Goal: Task Accomplishment & Management: Use online tool/utility

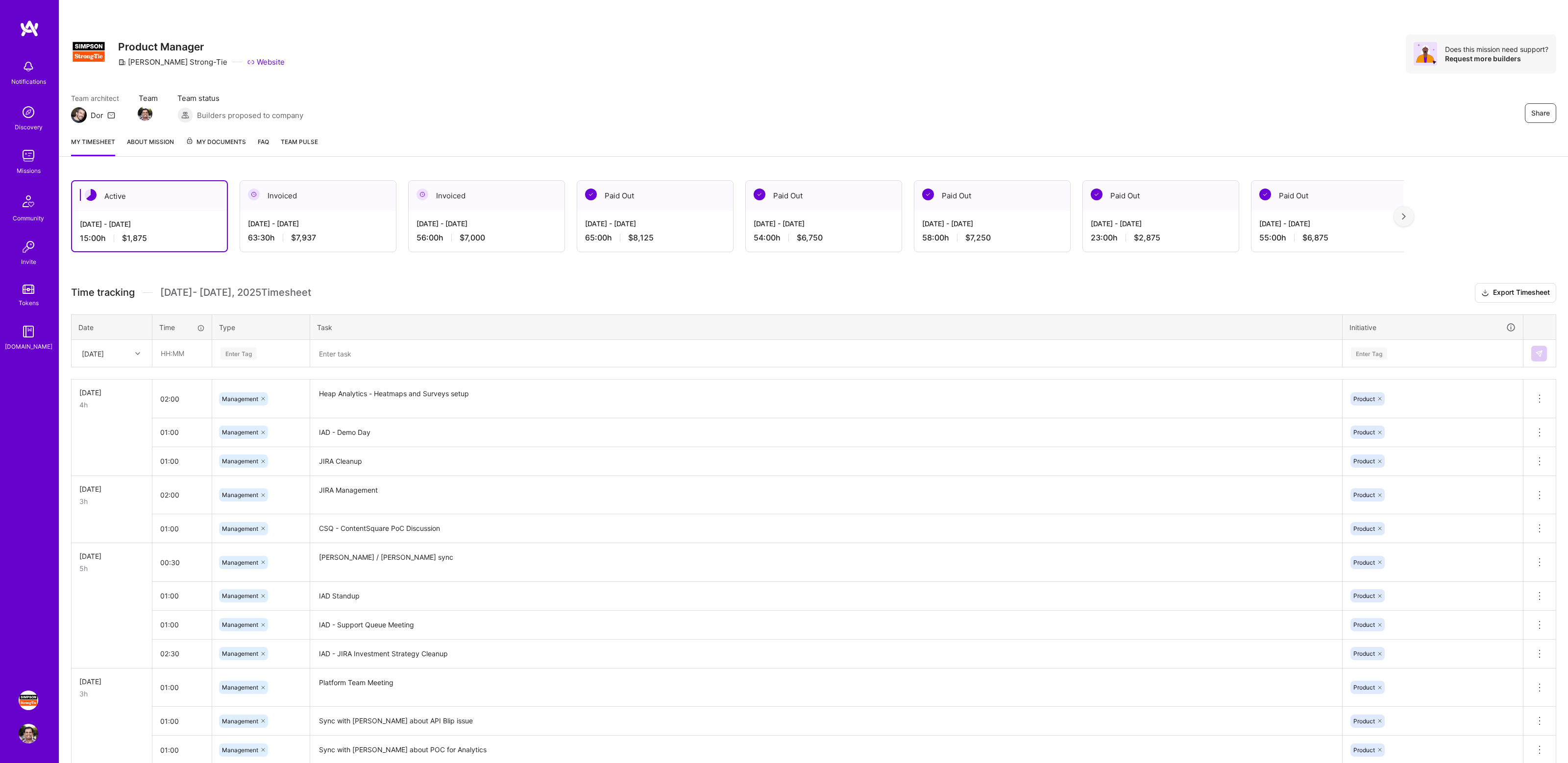
click at [1163, 78] on div "Share Product Manager [PERSON_NAME]-Tie Website Does this mission need support?…" at bounding box center [813, 64] width 1509 height 129
click at [1159, 83] on div "Share Product Manager [PERSON_NAME]-Tie Website Does this mission need support?…" at bounding box center [813, 64] width 1509 height 129
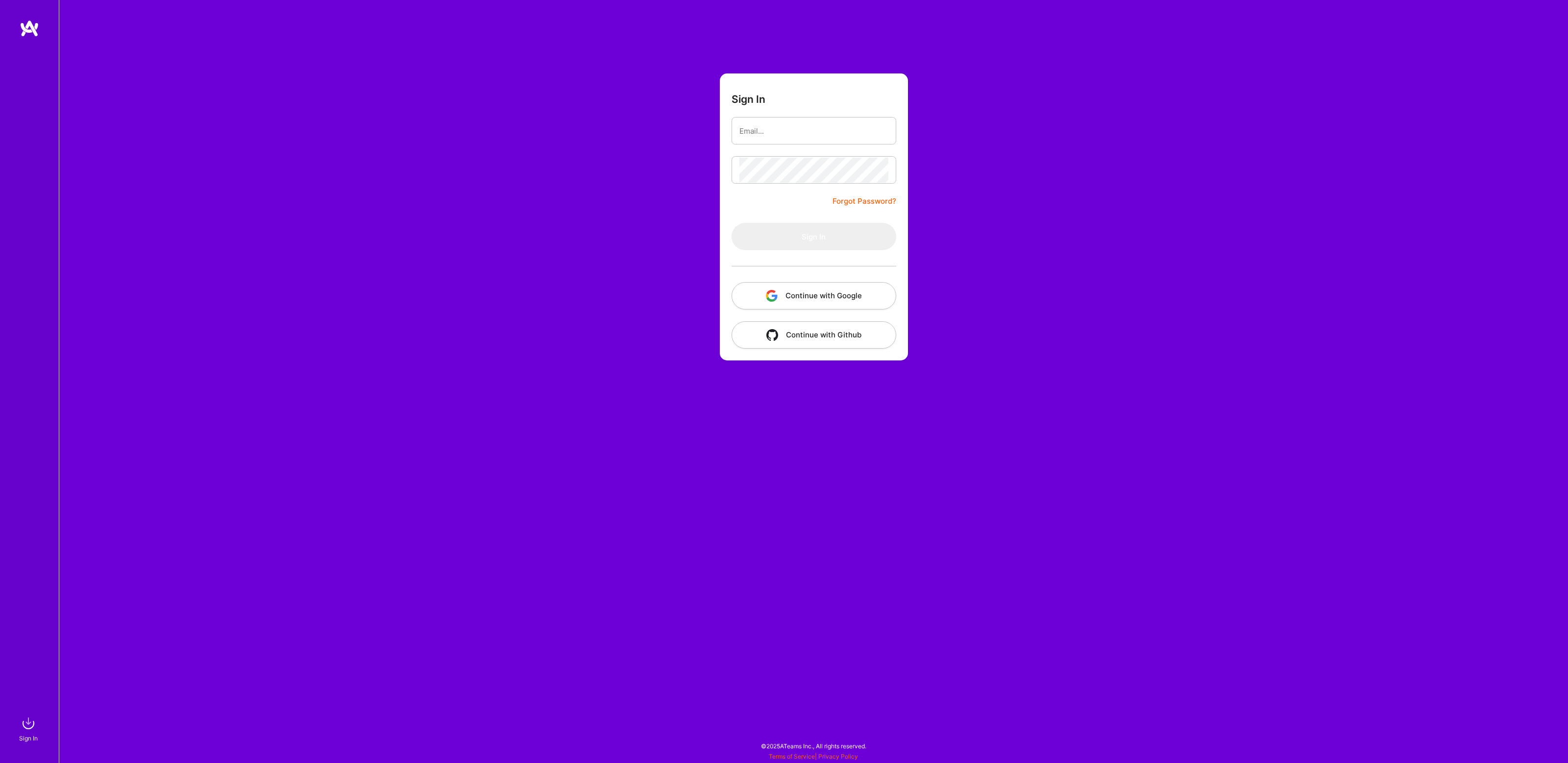
click at [803, 294] on button "Continue with Google" at bounding box center [814, 296] width 164 height 27
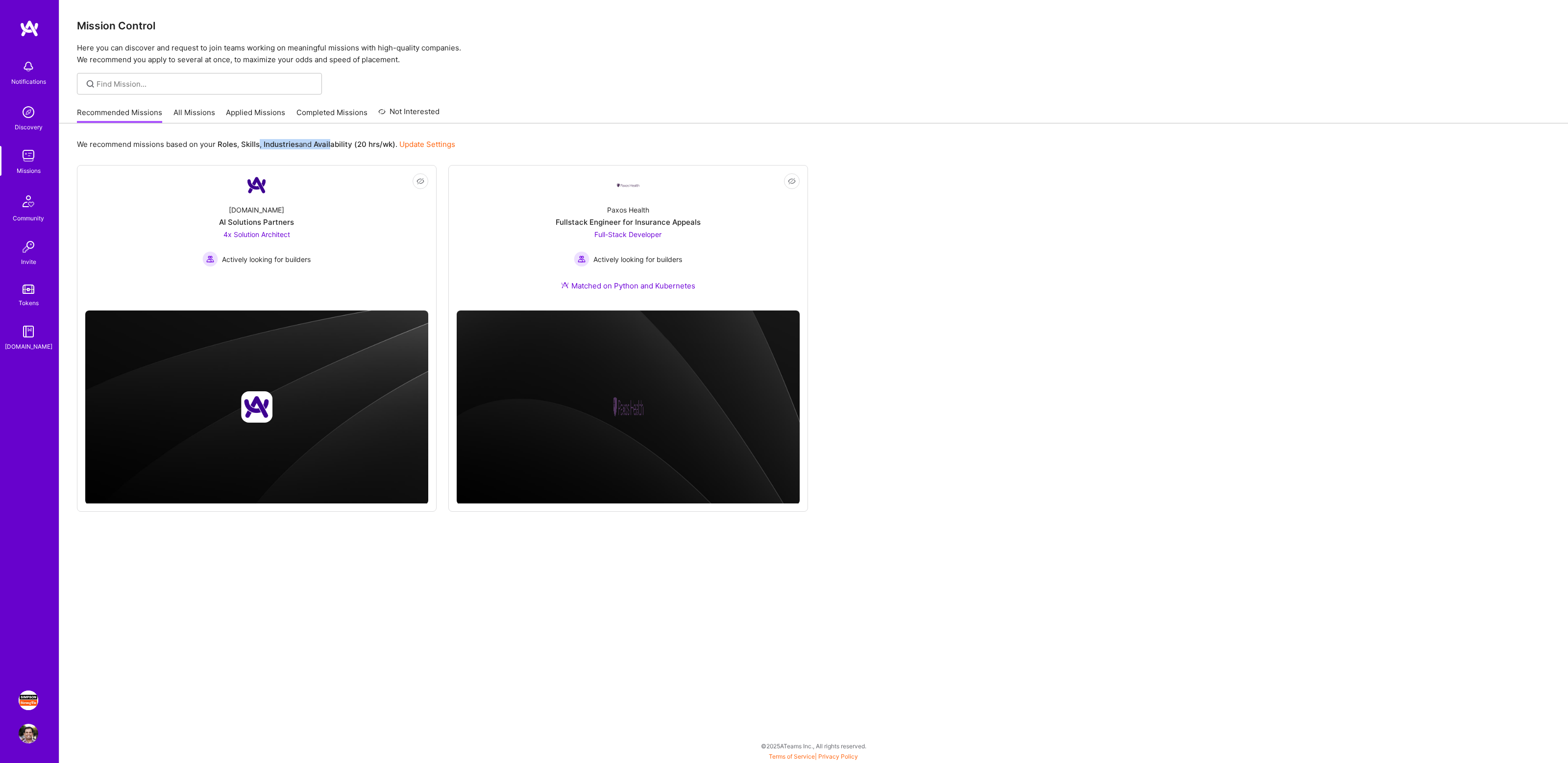
drag, startPoint x: 257, startPoint y: 144, endPoint x: 348, endPoint y: 144, distance: 91.0
click at [341, 144] on p "We recommend missions based on your Roles , Skills , Industries and Availabilit…" at bounding box center [265, 144] width 378 height 10
click at [351, 144] on b "Availability (20 hrs/wk)" at bounding box center [354, 144] width 82 height 9
click at [31, 699] on img at bounding box center [29, 700] width 19 height 19
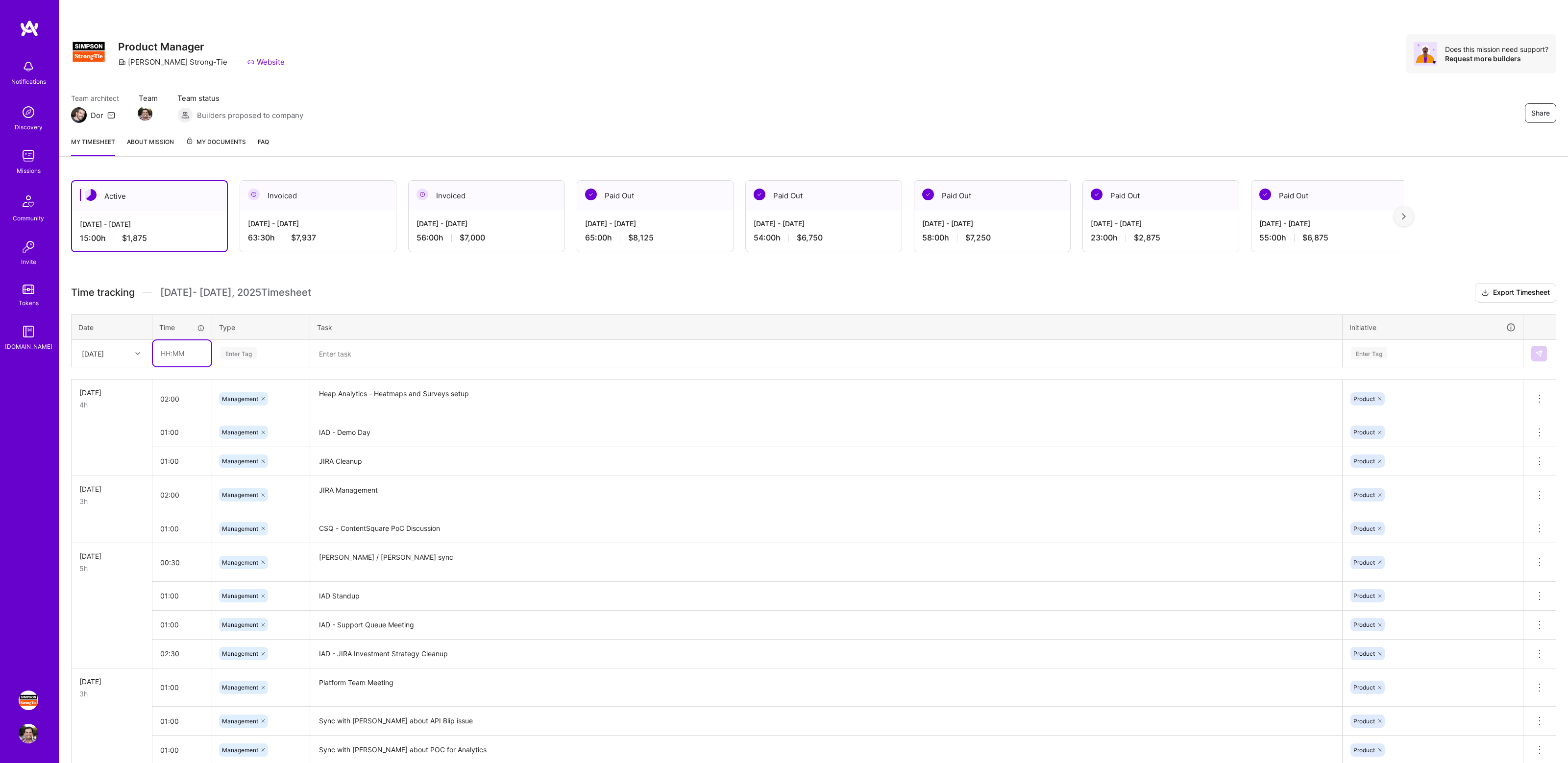
click at [180, 352] on input "text" at bounding box center [182, 353] width 58 height 26
type input "02:00"
type input "manage"
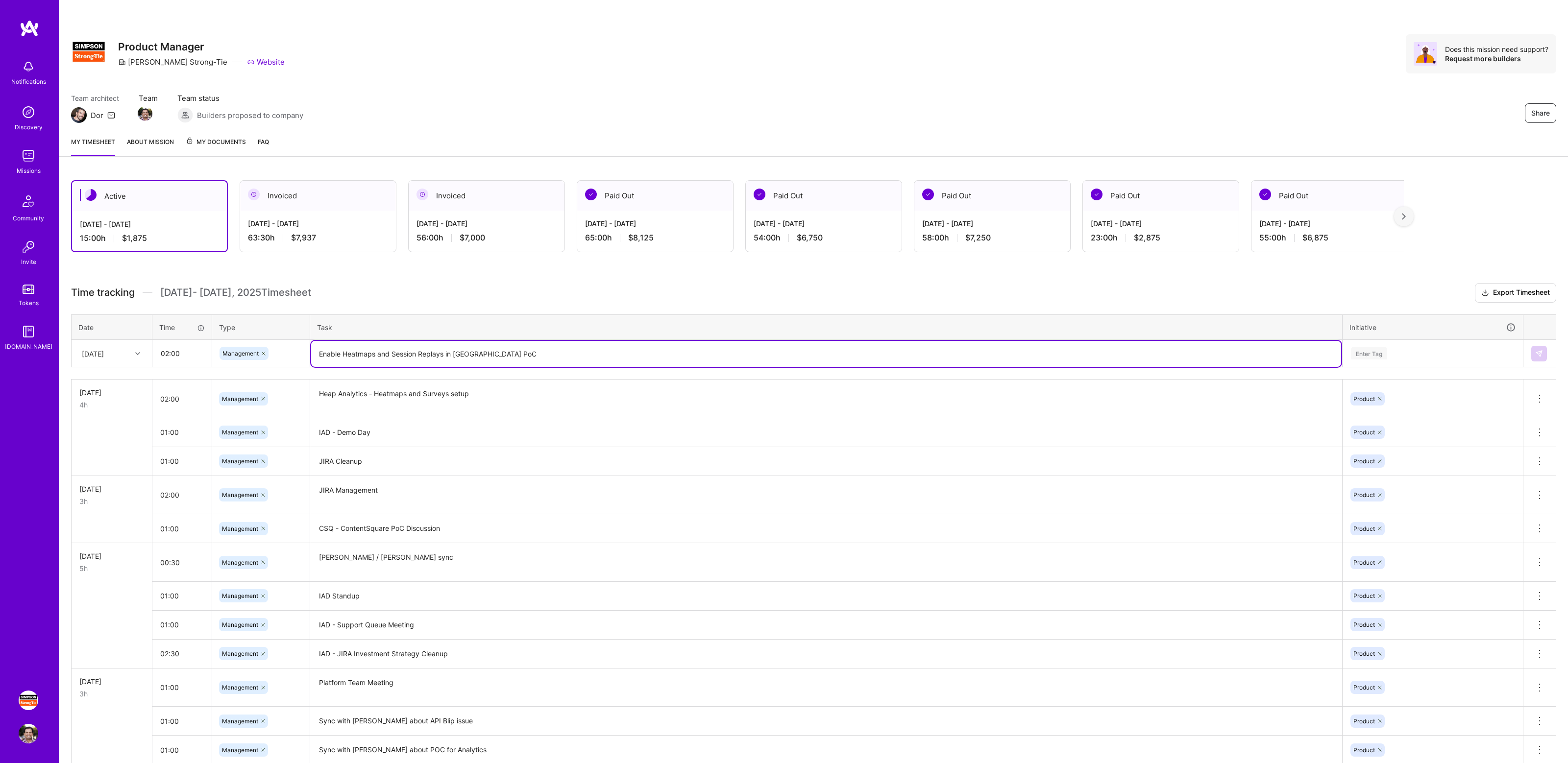
type textarea "Enable Heatmaps and Session Replays in Heap PoC"
click at [1414, 354] on div "Enter Tag" at bounding box center [1433, 354] width 166 height 12
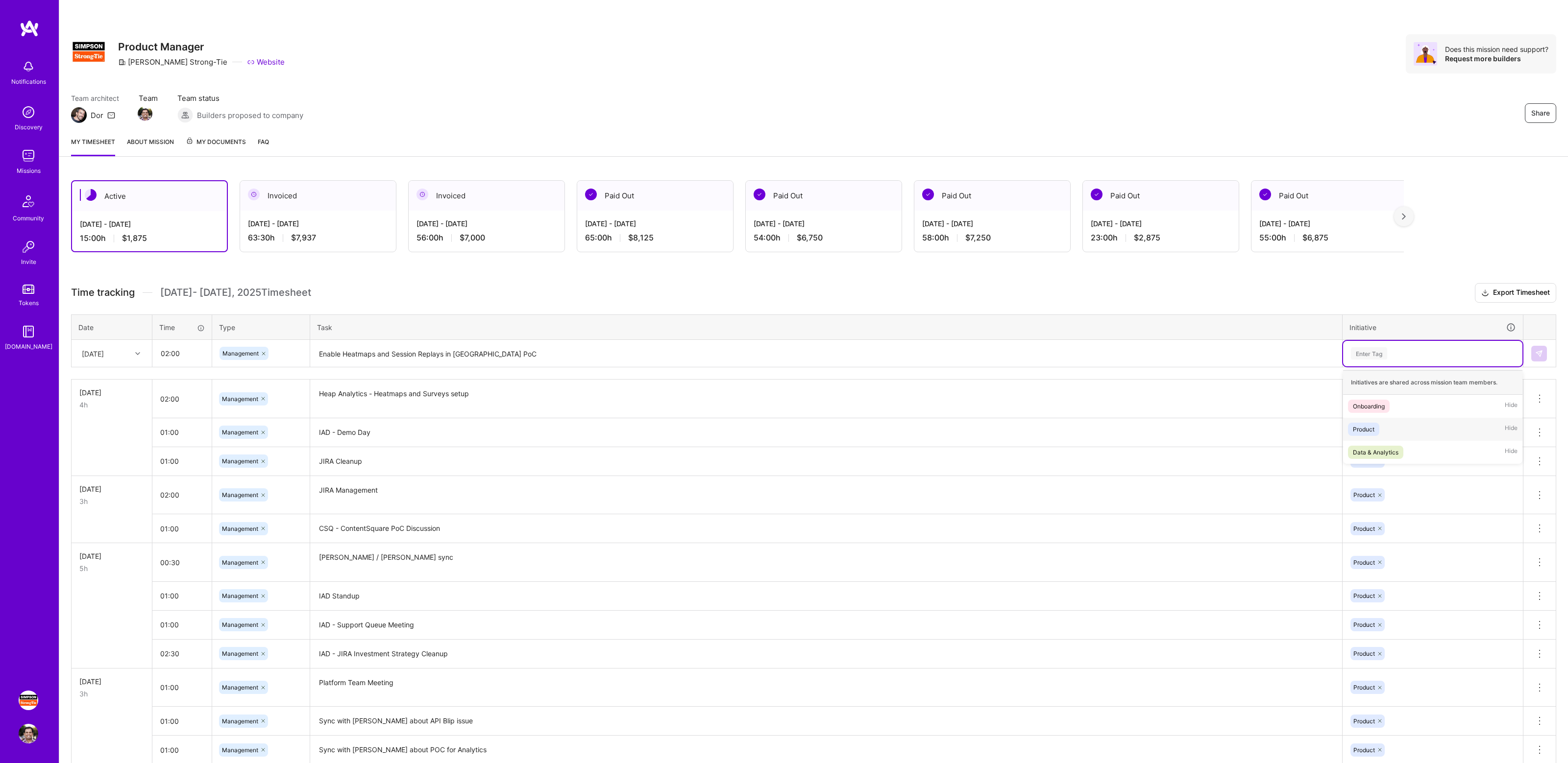
click at [1405, 430] on div "Product Hide" at bounding box center [1433, 430] width 180 height 23
click at [1541, 356] on img at bounding box center [1539, 354] width 8 height 8
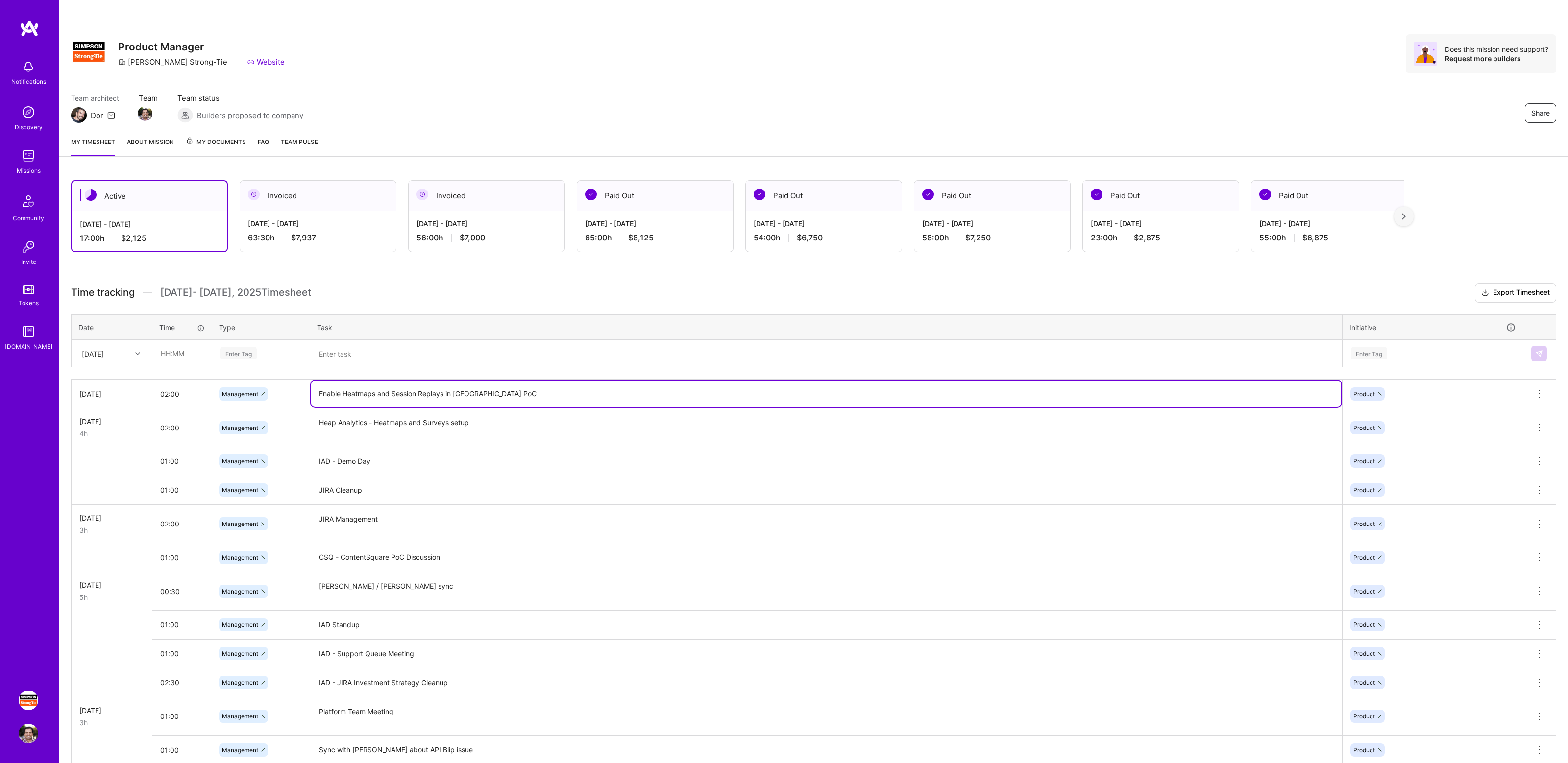
click at [346, 395] on textarea "Enable Heatmaps and Session Replays in Heap PoC" at bounding box center [826, 393] width 1030 height 26
click at [334, 394] on textarea "Enable Heatmaps and Session Replays in Heap PoC" at bounding box center [826, 393] width 1030 height 26
type textarea "Fine tune Heatmaps and Session Replays in Heap PoC"
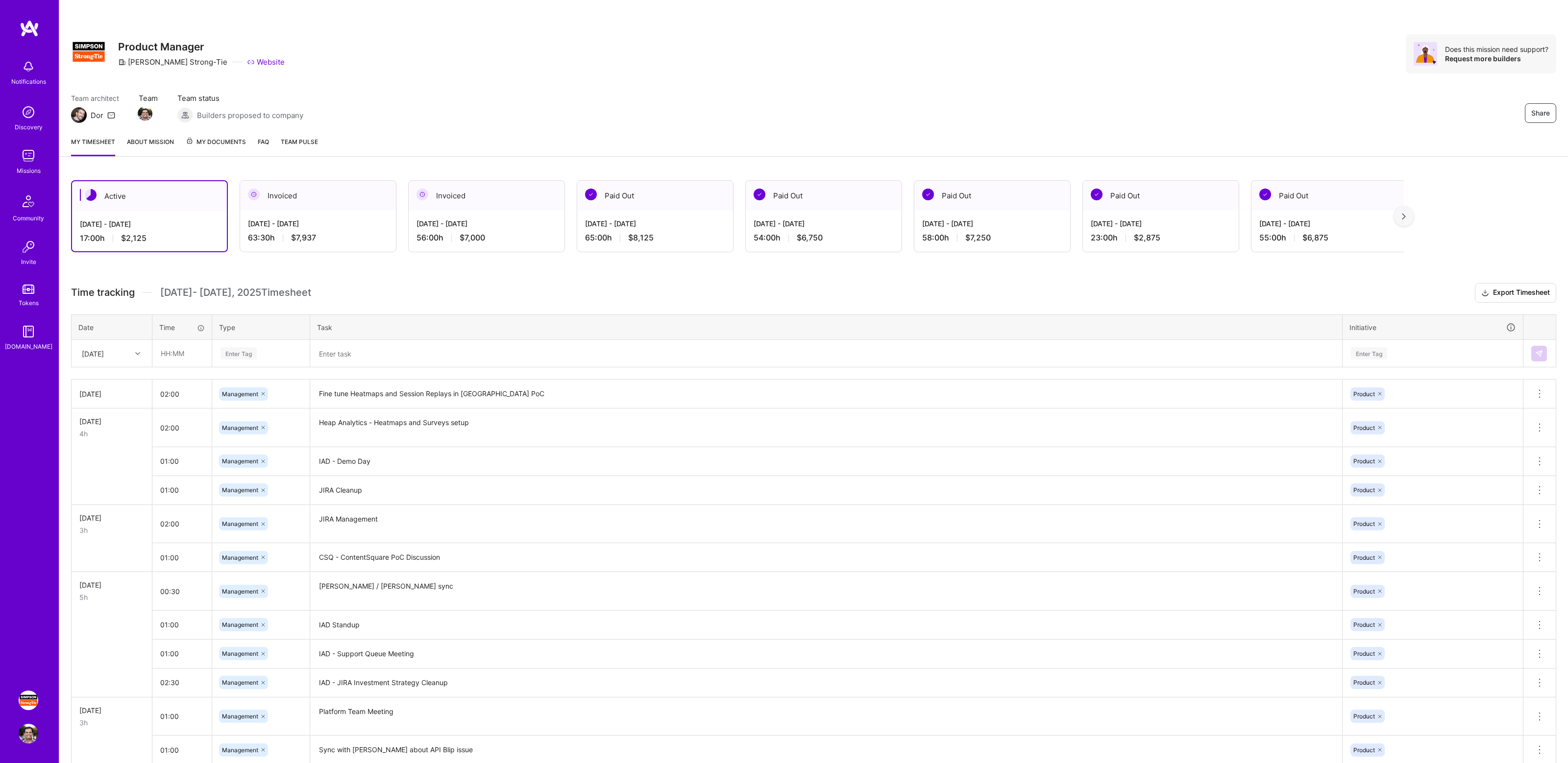
click at [614, 293] on h3 "Time tracking Sep 1 - Sep 15 , 2025 Timesheet Export Timesheet" at bounding box center [814, 293] width 1485 height 19
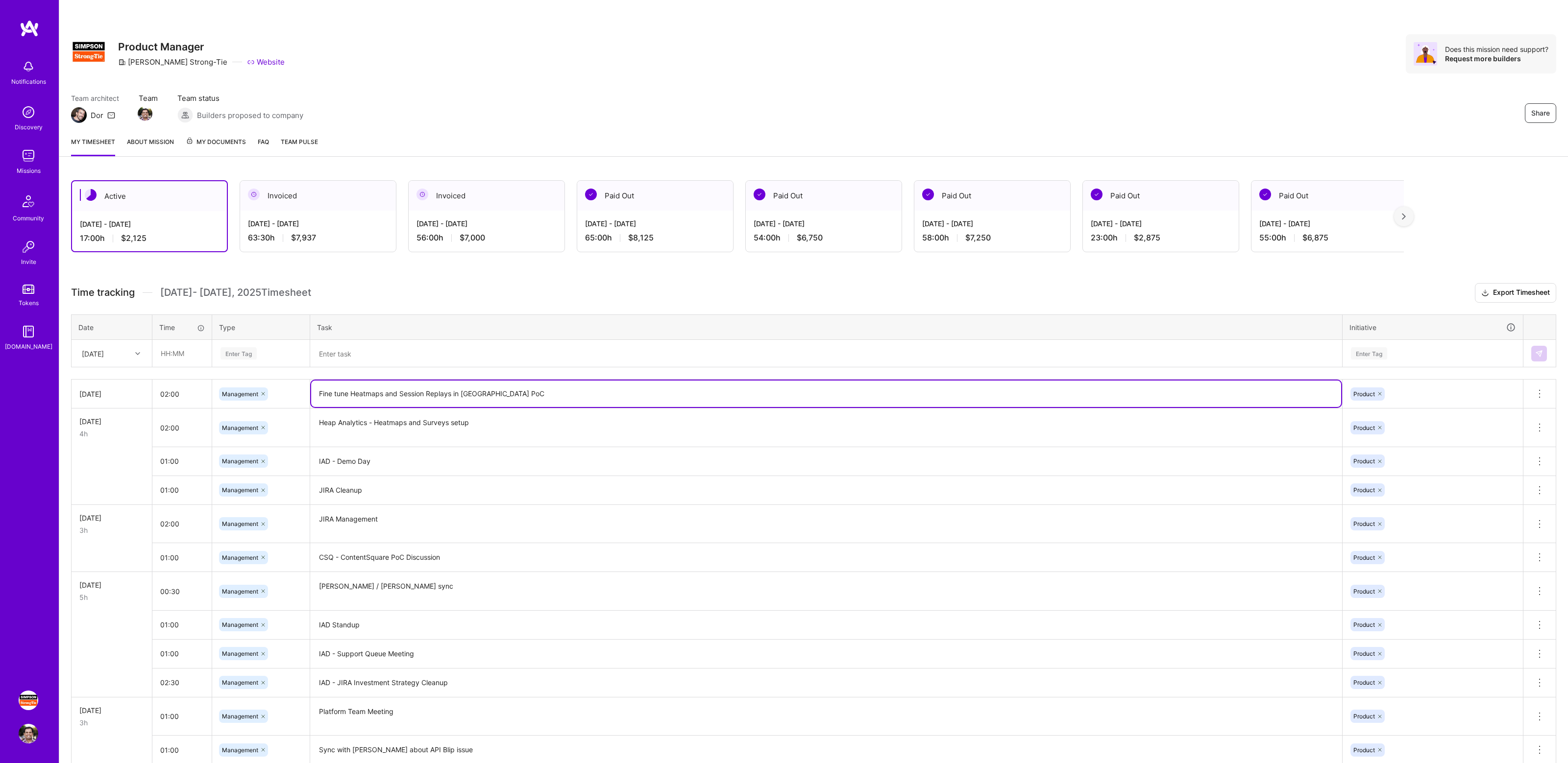
drag, startPoint x: 373, startPoint y: 396, endPoint x: 475, endPoint y: 394, distance: 102.0
click at [475, 394] on textarea "Fine tune Heatmaps and Session Replays in Heap PoC" at bounding box center [826, 393] width 1030 height 26
click at [439, 422] on textarea "Heap Analytics - Heatmaps and Surveys setup" at bounding box center [826, 428] width 1030 height 37
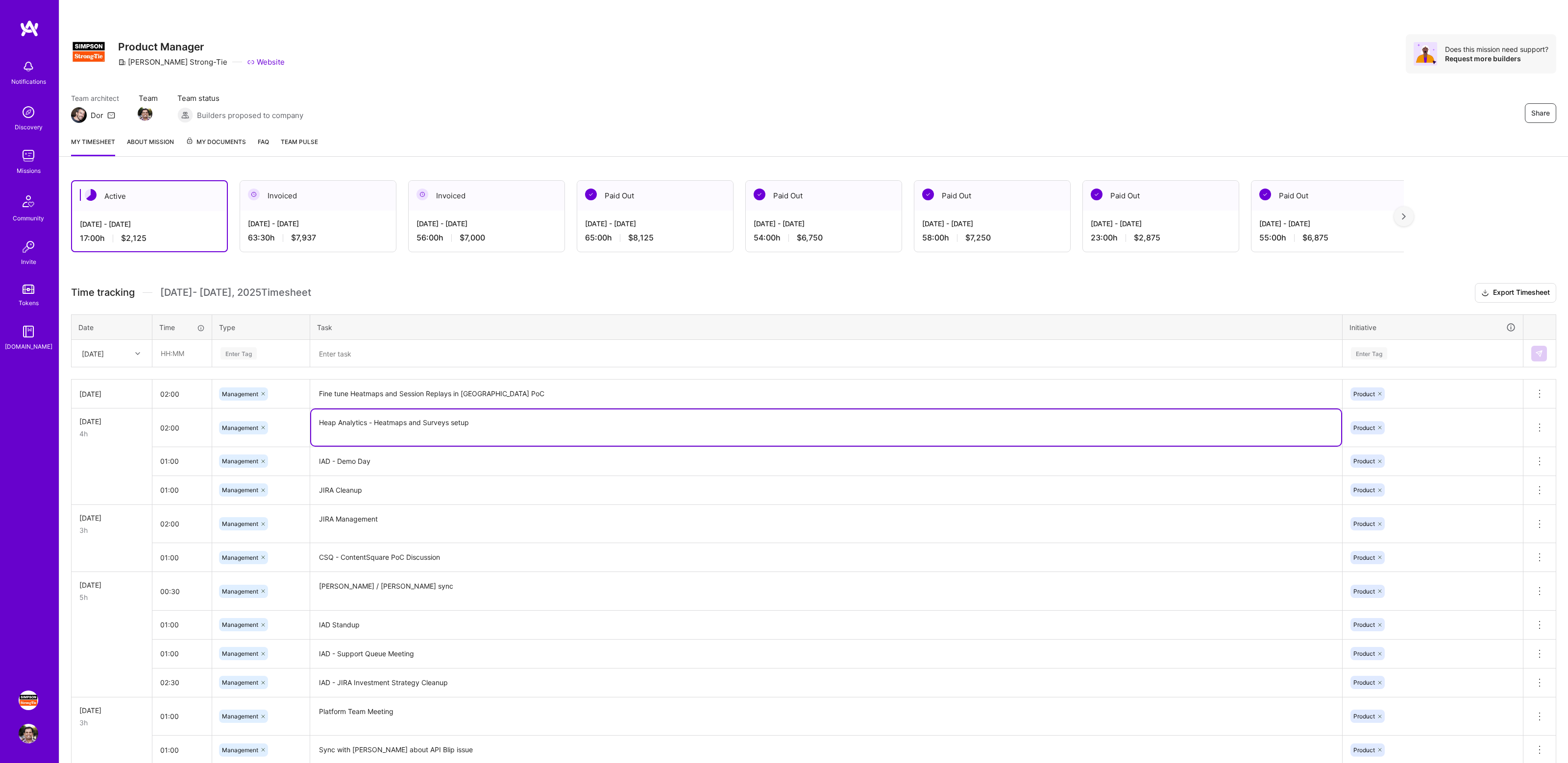
click at [439, 422] on textarea "Heap Analytics - Heatmaps and Surveys setup" at bounding box center [826, 428] width 1030 height 37
type textarea "Heap Analytics - Heatmaps and Surveys setup"
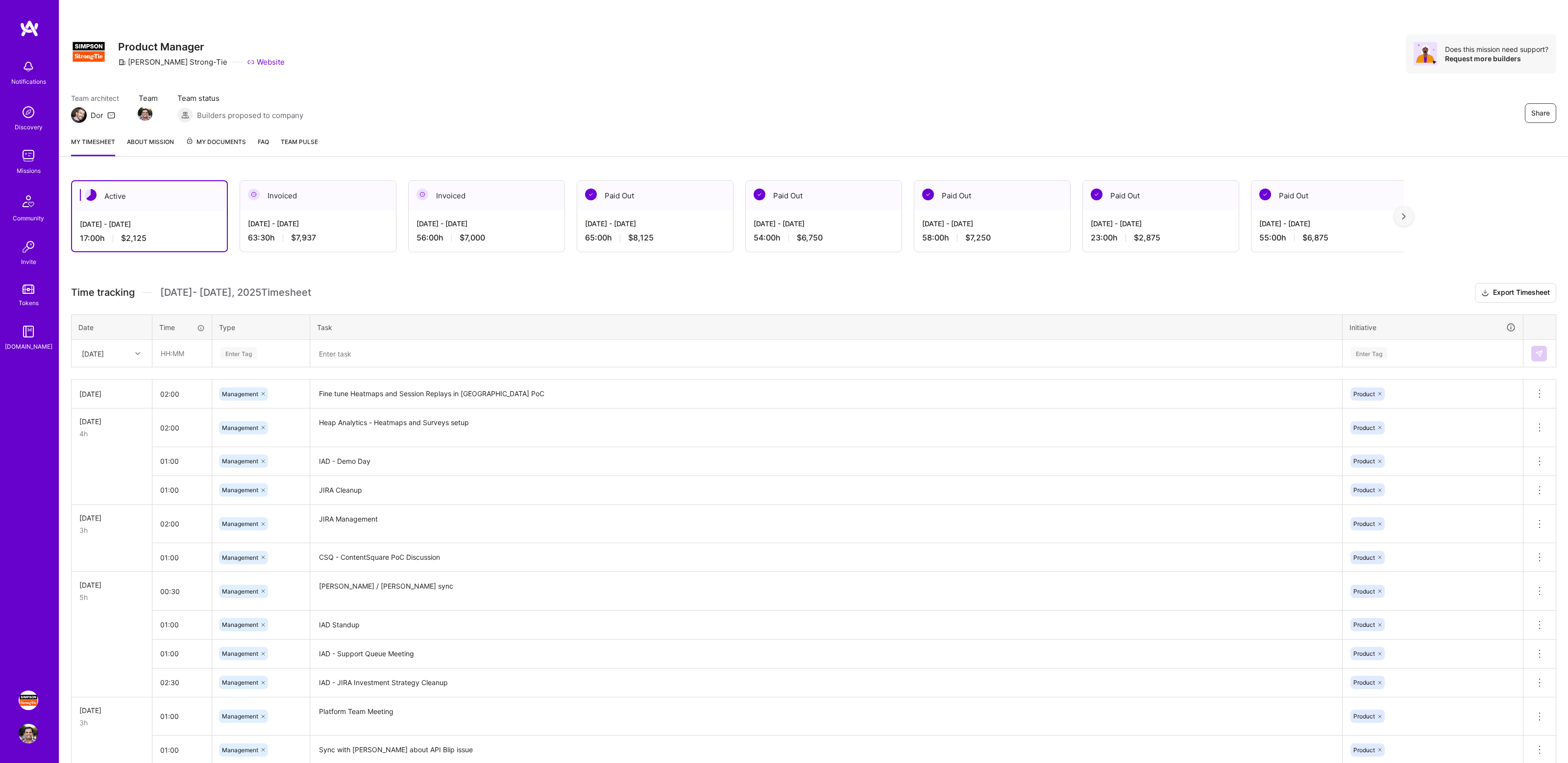
click at [800, 295] on h3 "Time tracking Sep 1 - Sep 15 , 2025 Timesheet Export Timesheet" at bounding box center [814, 293] width 1485 height 19
click at [1214, 80] on div "Share Product Manager [PERSON_NAME]-Tie Website Does this mission need support?…" at bounding box center [813, 64] width 1509 height 129
click at [1250, 83] on div "Share Product Manager [PERSON_NAME]-Tie Website Does this mission need support?…" at bounding box center [813, 64] width 1509 height 129
click at [1202, 82] on div "Share Product Manager [PERSON_NAME]-Tie Website Does this mission need support?…" at bounding box center [813, 64] width 1509 height 129
click at [1160, 84] on div "Share Product Manager [PERSON_NAME]-Tie Website Does this mission need support?…" at bounding box center [813, 64] width 1509 height 129
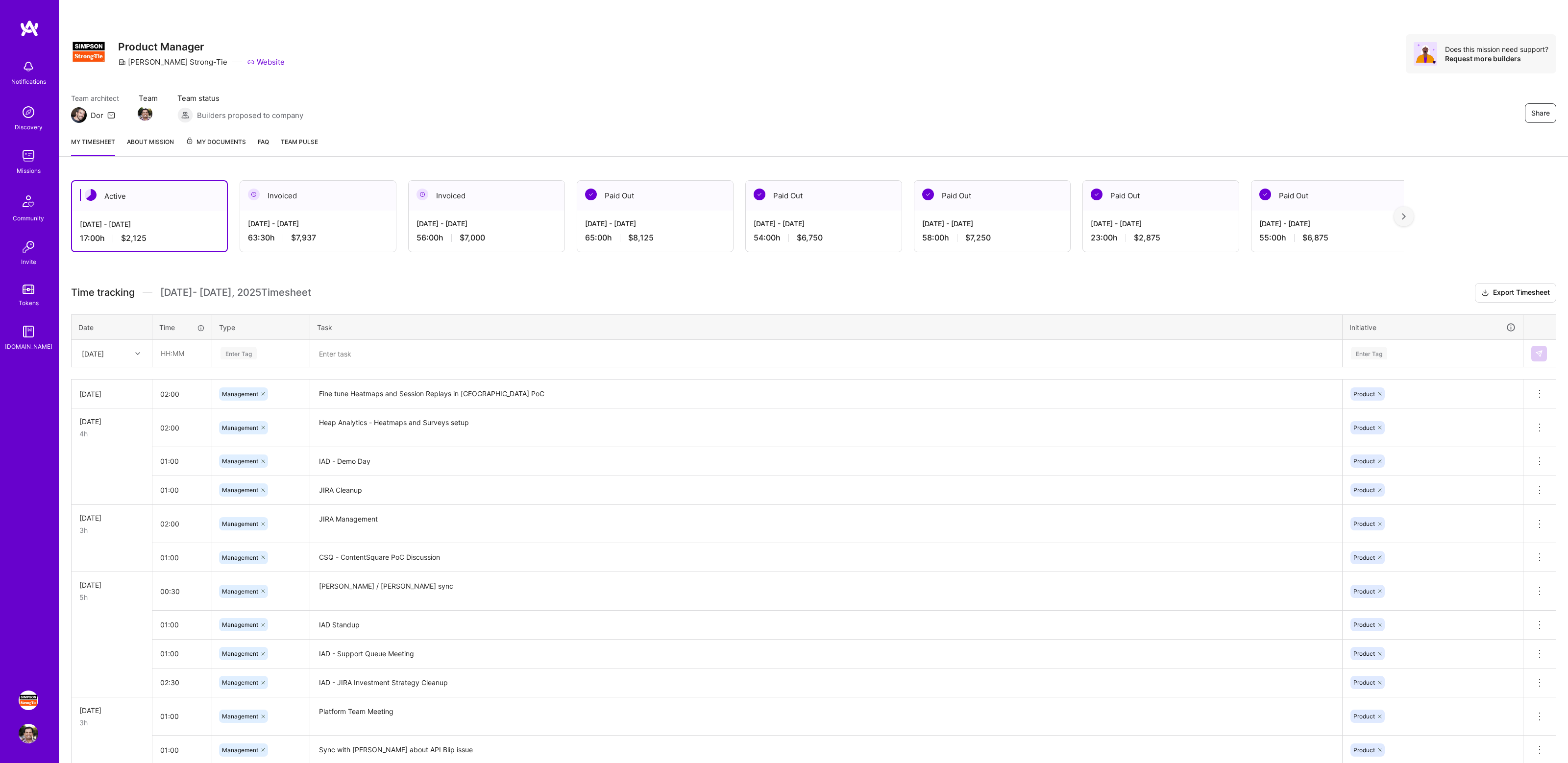
click at [1212, 77] on div "Share Product Manager [PERSON_NAME]-Tie Website Does this mission need support?…" at bounding box center [813, 64] width 1509 height 129
click at [1186, 72] on div "Share Product Manager Simpson Strong-Tie Website Does this mission need support…" at bounding box center [814, 54] width 1485 height 39
